Goal: Task Accomplishment & Management: Use online tool/utility

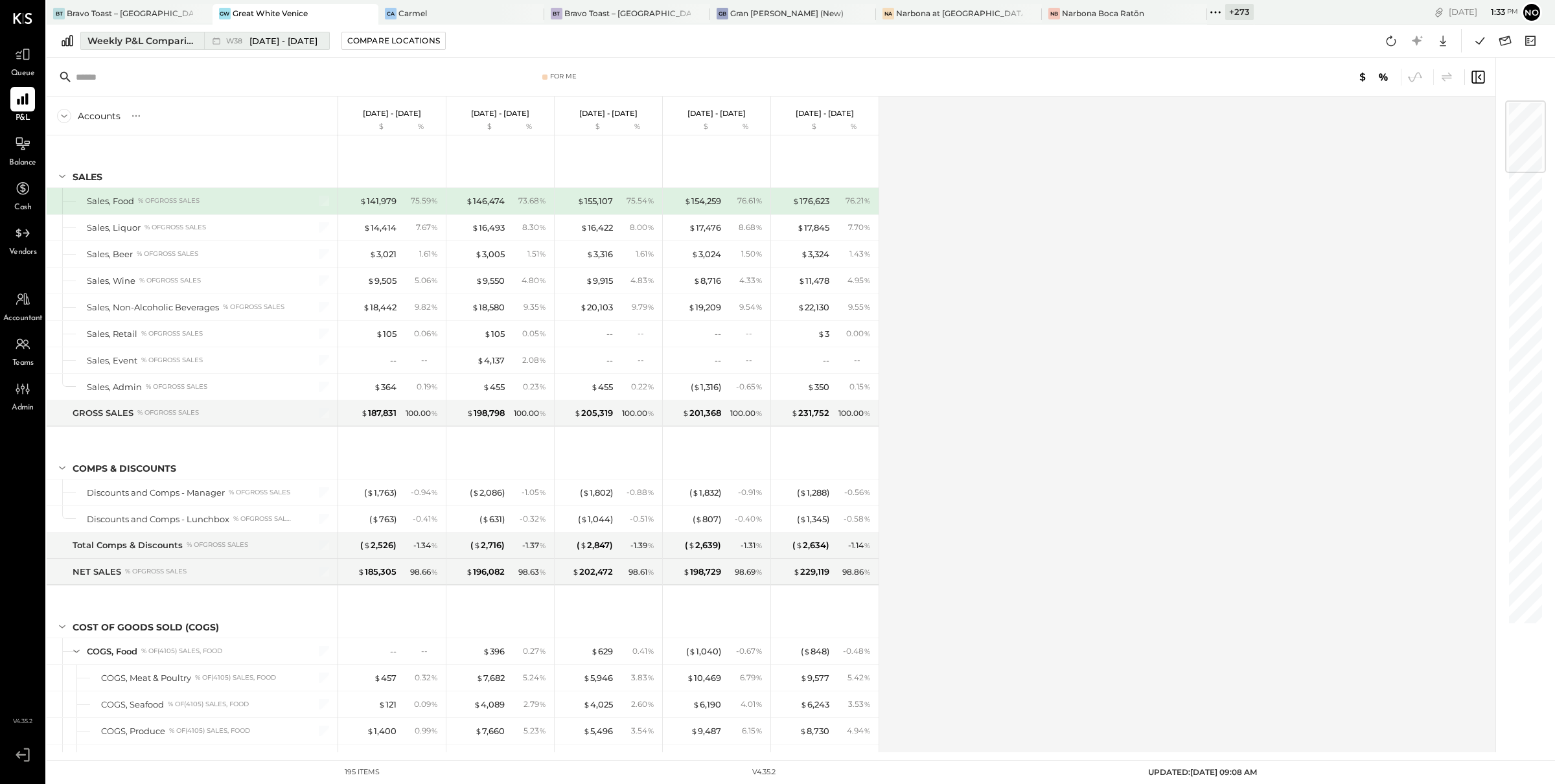
click at [137, 43] on div "Weekly P&L Comparison" at bounding box center [142, 40] width 109 height 13
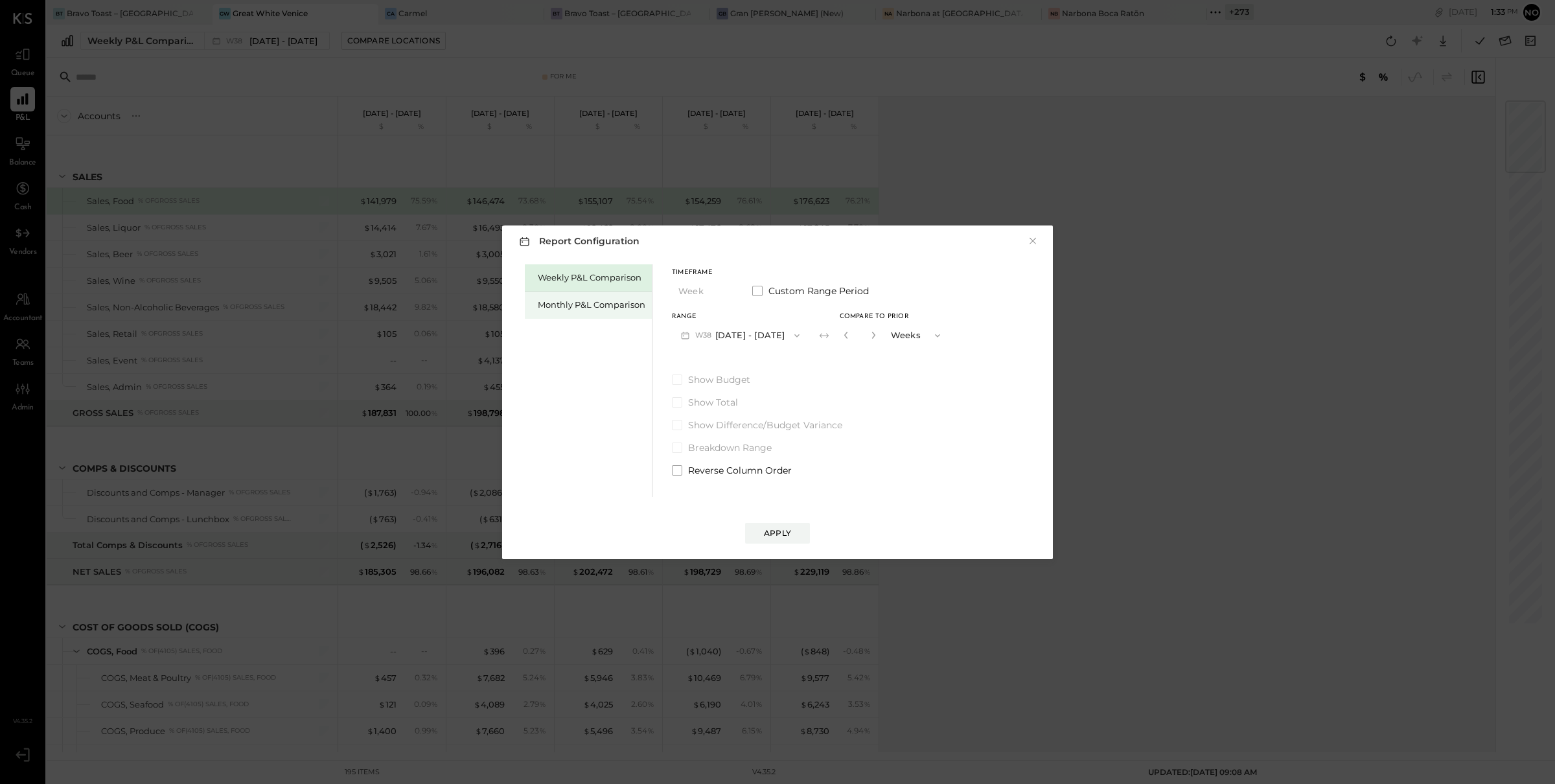
click at [563, 303] on div "Monthly P&L Comparison" at bounding box center [591, 305] width 108 height 12
click at [852, 338] on div "Compare" at bounding box center [850, 338] width 42 height 11
click at [870, 334] on icon "button" at bounding box center [873, 335] width 7 height 7
type input "*"
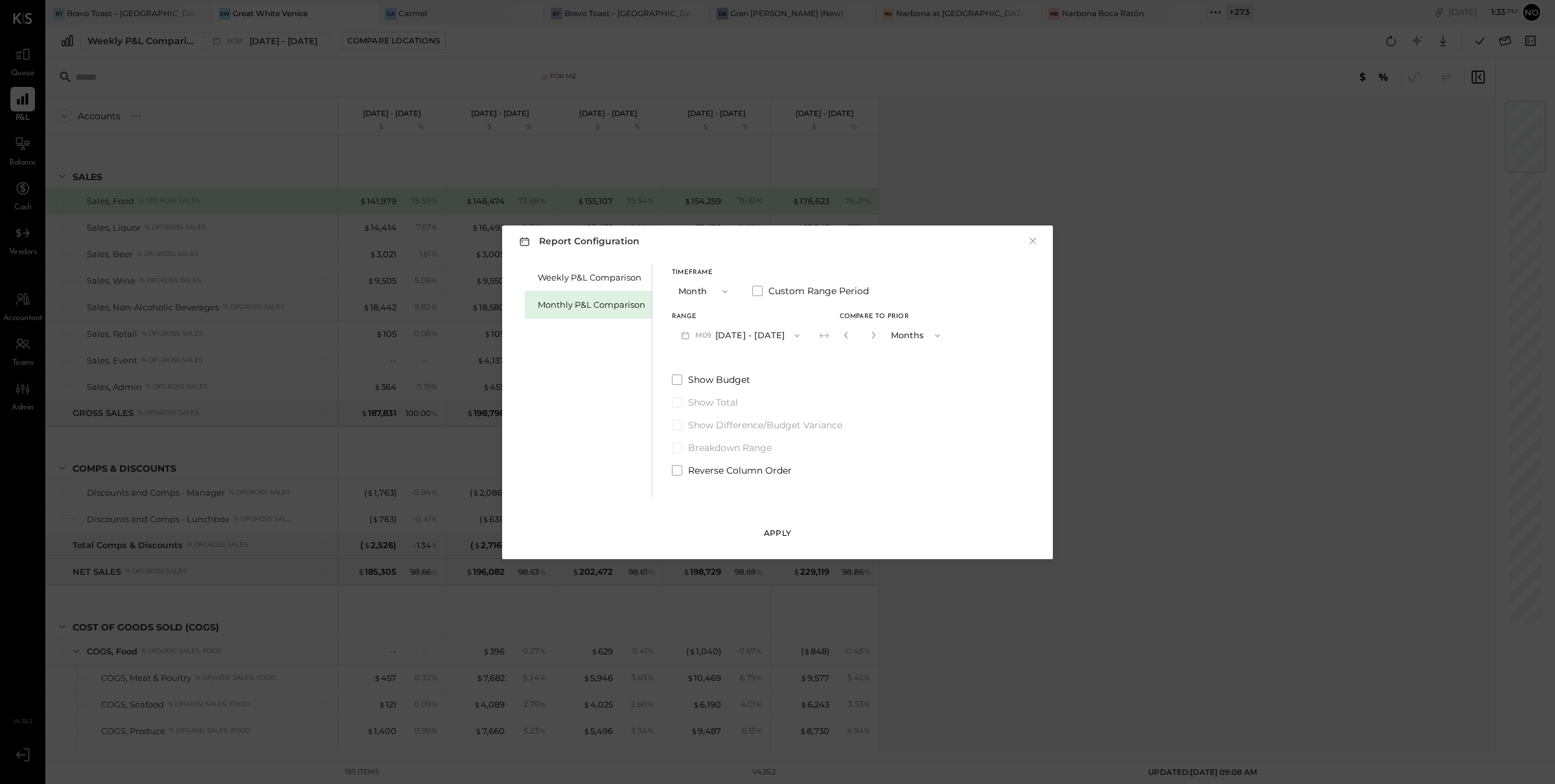
click at [792, 528] on button "Apply" at bounding box center [778, 533] width 65 height 21
